Goal: Communication & Community: Answer question/provide support

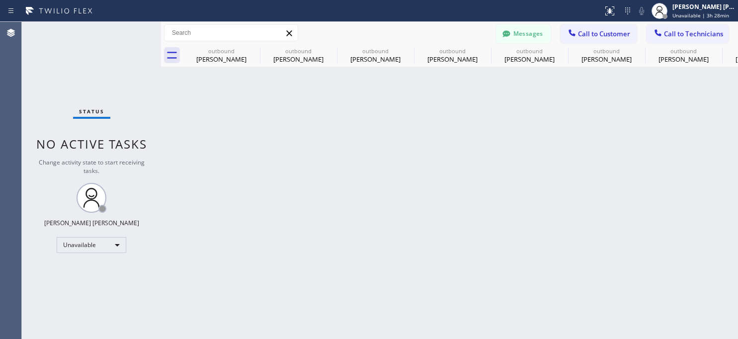
click at [607, 33] on span "Call to Customer" at bounding box center [604, 33] width 52 height 9
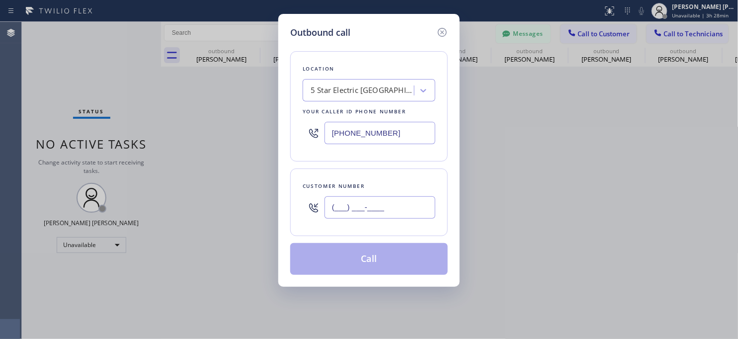
click at [340, 210] on input "(___) ___-____" at bounding box center [379, 207] width 111 height 22
paste input "408) 643-3856"
type input "[PHONE_NUMBER]"
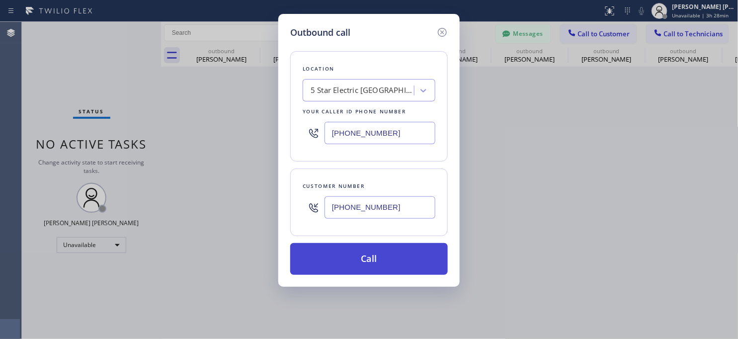
click at [378, 269] on button "Call" at bounding box center [368, 259] width 157 height 32
click at [378, 268] on button "Call" at bounding box center [368, 259] width 157 height 32
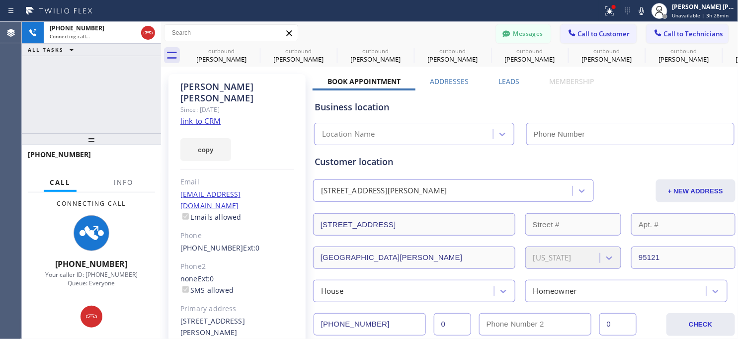
type input "[PHONE_NUMBER]"
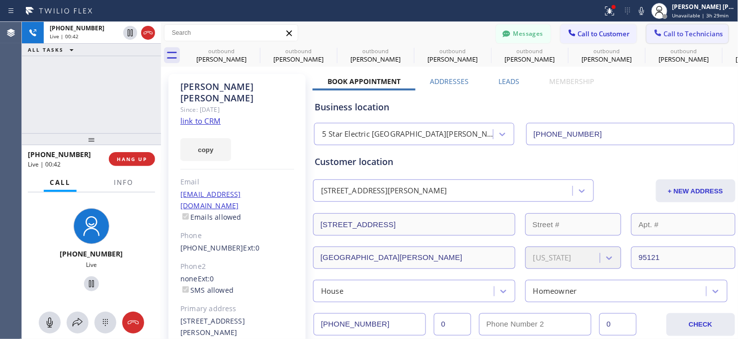
click at [684, 27] on button "Call to Technicians" at bounding box center [687, 33] width 82 height 19
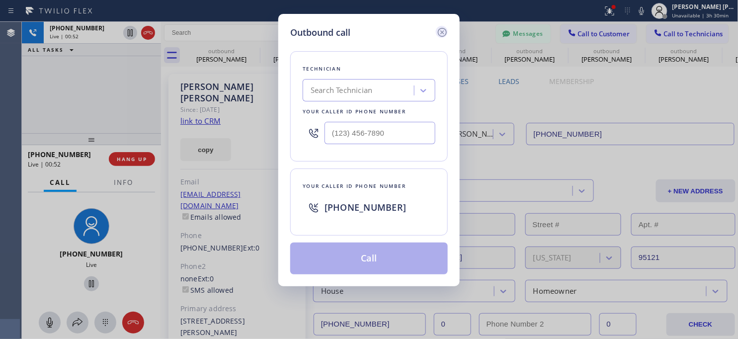
click at [442, 28] on icon at bounding box center [442, 32] width 9 height 9
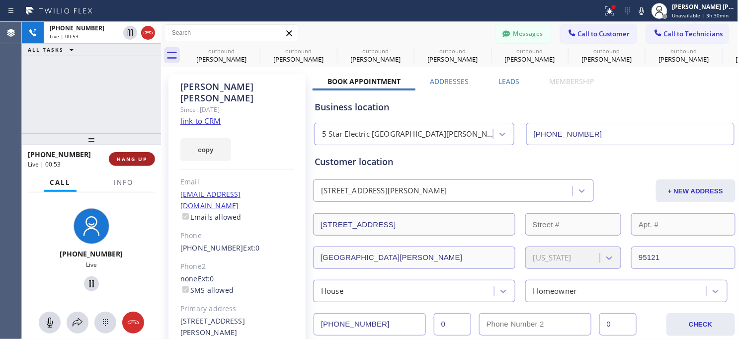
click at [138, 160] on span "HANG UP" at bounding box center [132, 158] width 30 height 7
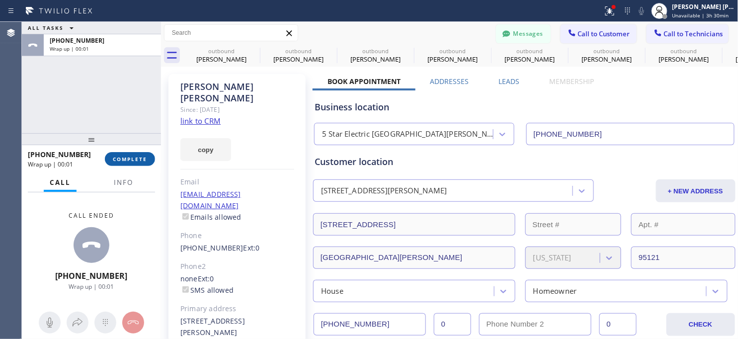
click at [139, 159] on span "COMPLETE" at bounding box center [130, 158] width 34 height 7
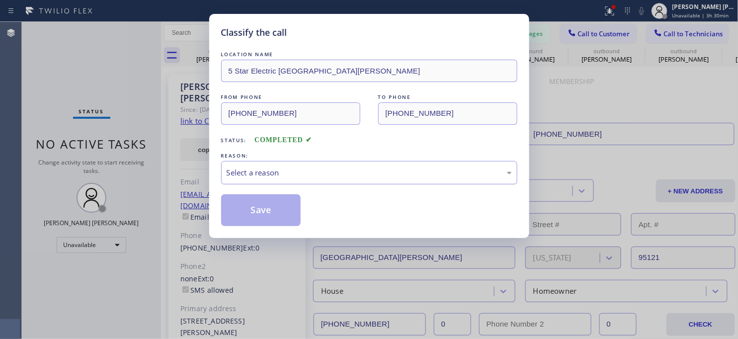
click at [303, 168] on div "Select a reason" at bounding box center [369, 172] width 285 height 11
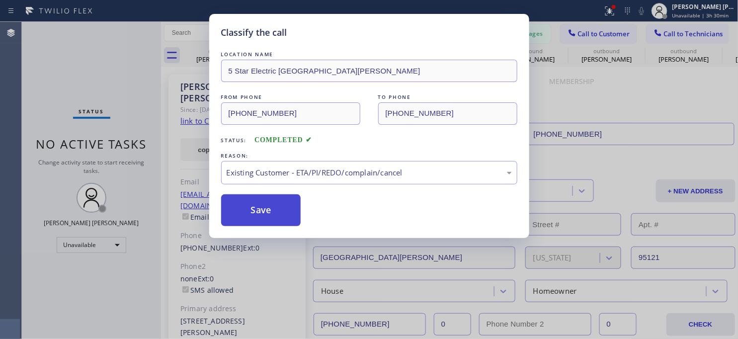
click at [263, 212] on button "Save" at bounding box center [261, 210] width 80 height 32
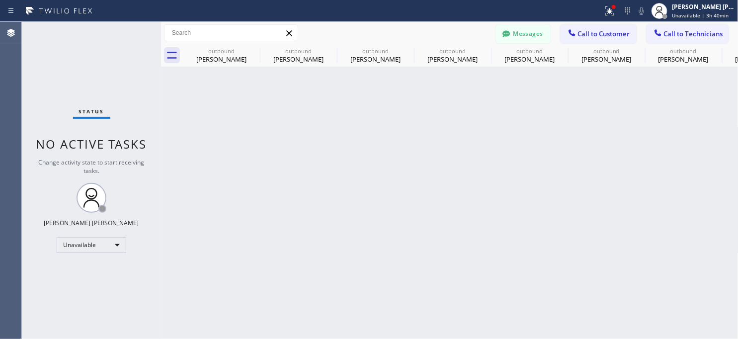
drag, startPoint x: 287, startPoint y: 273, endPoint x: 256, endPoint y: 245, distance: 41.2
click at [287, 273] on div "Back to Dashboard Change Sender ID Customers Technicians MB [PERSON_NAME] [DATE…" at bounding box center [449, 180] width 577 height 317
